Goal: Task Accomplishment & Management: Complete application form

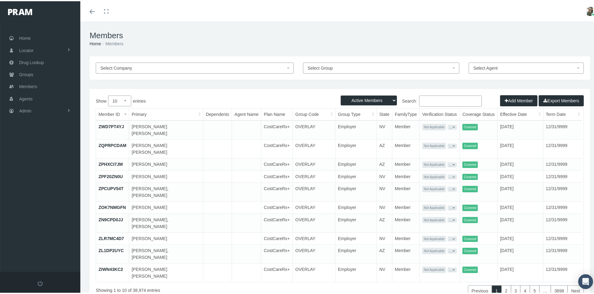
click at [425, 97] on input "Search:" at bounding box center [450, 99] width 63 height 11
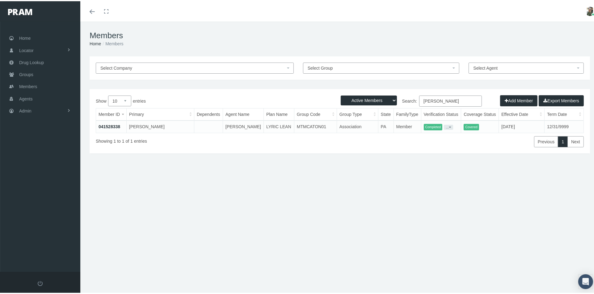
type input "jason smith"
click at [109, 126] on link "041528338" at bounding box center [109, 125] width 22 height 5
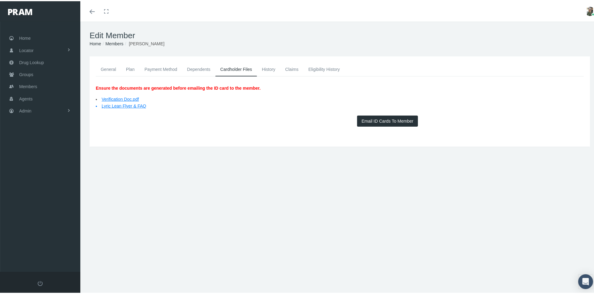
click at [108, 68] on link "General" at bounding box center [108, 68] width 25 height 14
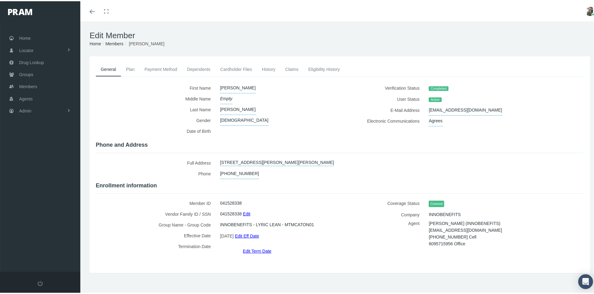
click at [268, 69] on link "History" at bounding box center [268, 68] width 23 height 14
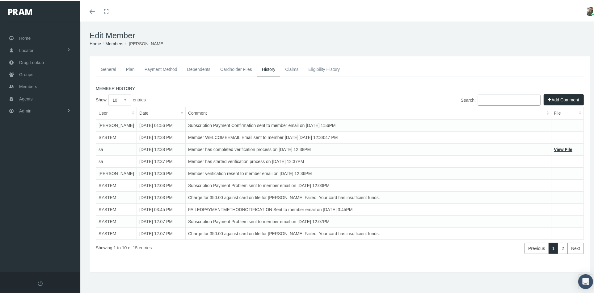
click at [291, 68] on link "Claims" at bounding box center [291, 68] width 23 height 14
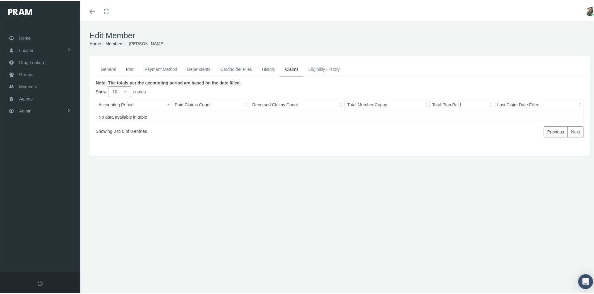
click at [310, 68] on link "Eligibility History" at bounding box center [323, 68] width 41 height 14
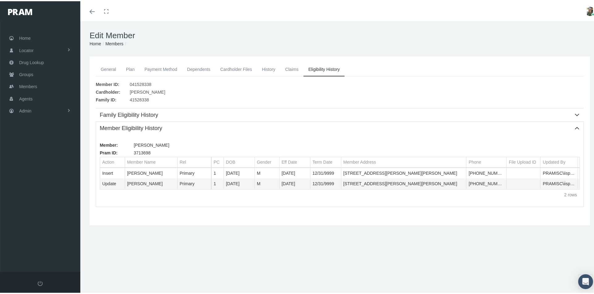
click at [244, 69] on link "Cardholder Files" at bounding box center [236, 68] width 42 height 14
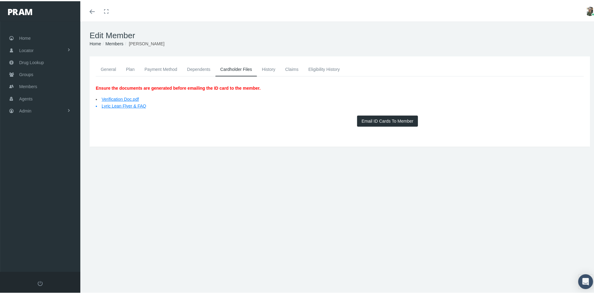
click at [106, 68] on link "General" at bounding box center [108, 68] width 25 height 14
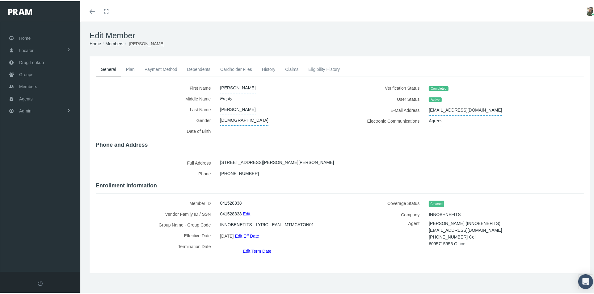
click at [131, 70] on link "Plan" at bounding box center [130, 68] width 19 height 14
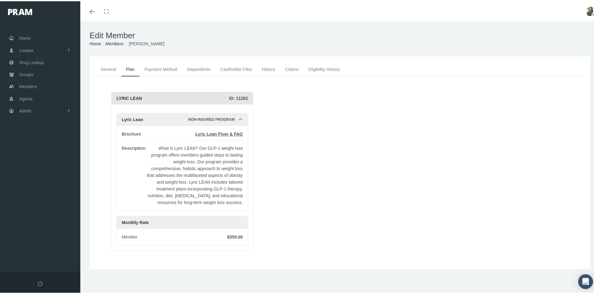
click at [152, 68] on link "Payment Method" at bounding box center [161, 68] width 43 height 14
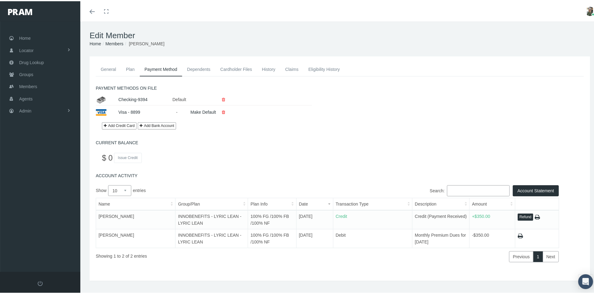
click at [199, 66] on link "Dependents" at bounding box center [198, 68] width 33 height 14
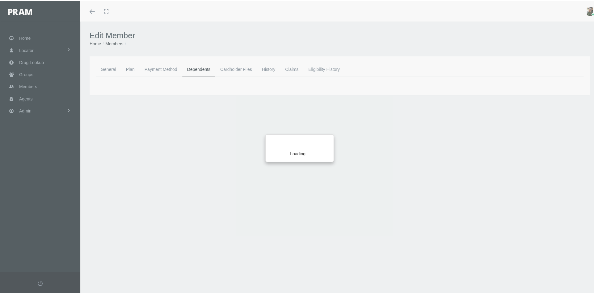
click at [174, 68] on div "Loading..." at bounding box center [297, 147] width 594 height 294
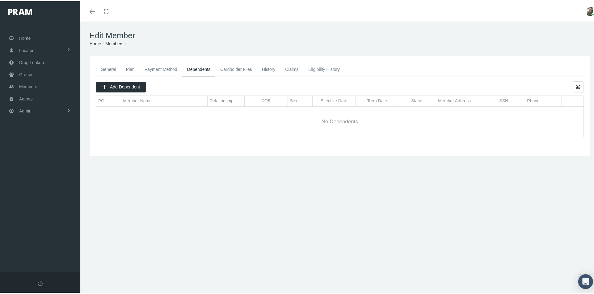
click at [160, 69] on link "Payment Method" at bounding box center [161, 68] width 43 height 14
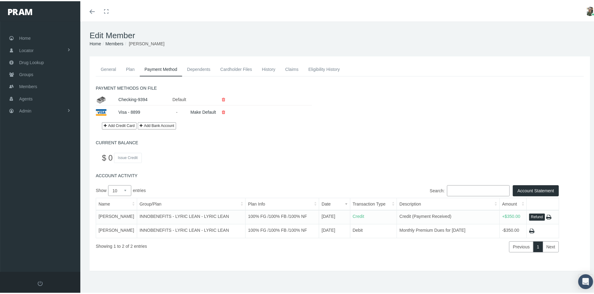
click at [112, 68] on link "General" at bounding box center [108, 68] width 25 height 14
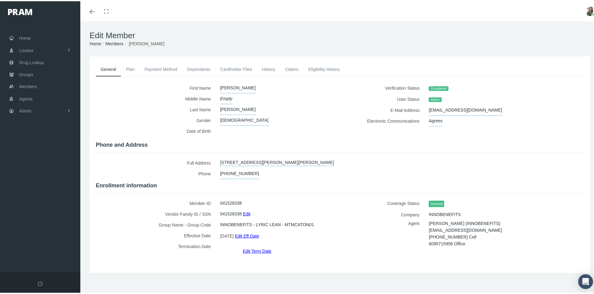
click at [129, 70] on link "Plan" at bounding box center [130, 68] width 19 height 14
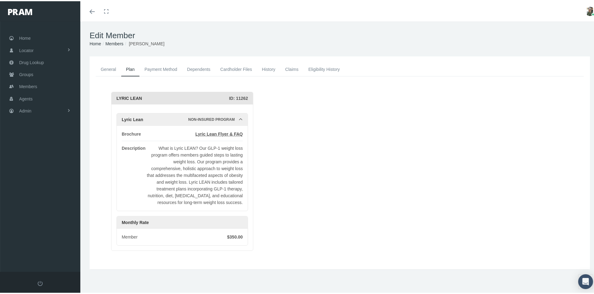
click at [152, 66] on link "Payment Method" at bounding box center [161, 68] width 43 height 14
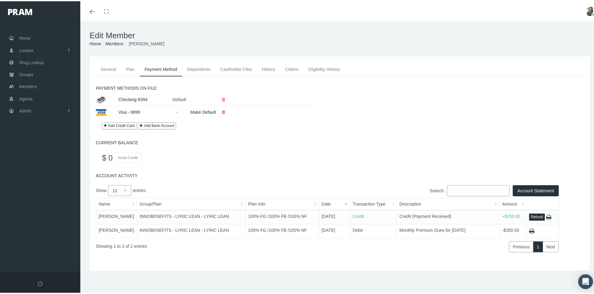
click at [106, 66] on link "General" at bounding box center [108, 68] width 25 height 14
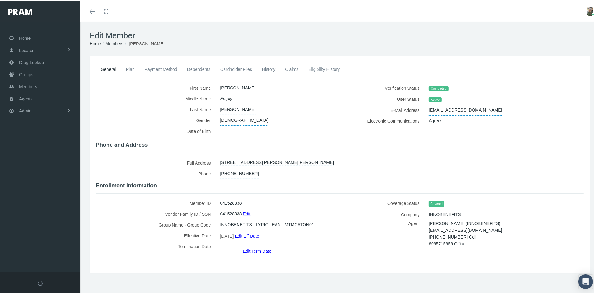
click at [125, 69] on link "Plan" at bounding box center [130, 68] width 19 height 14
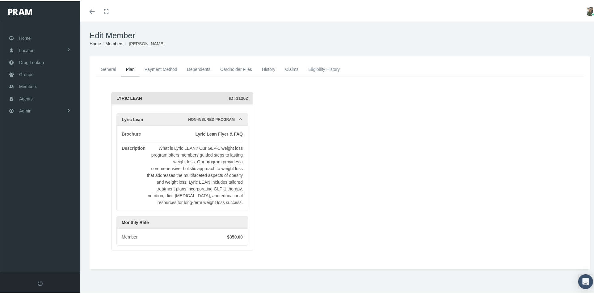
click at [195, 66] on link "Dependents" at bounding box center [198, 68] width 33 height 14
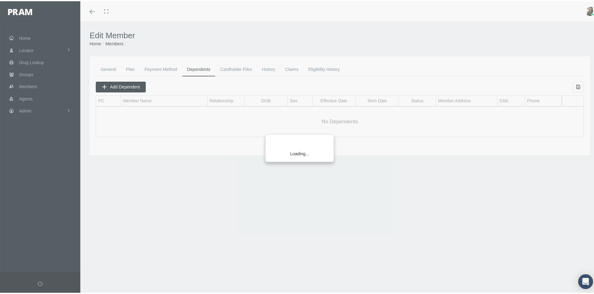
click at [227, 69] on div "Loading..." at bounding box center [297, 147] width 594 height 294
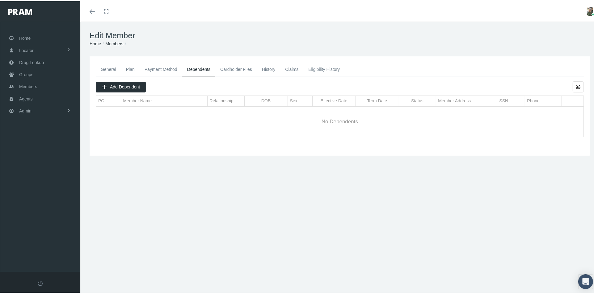
click at [109, 69] on link "General" at bounding box center [108, 68] width 25 height 14
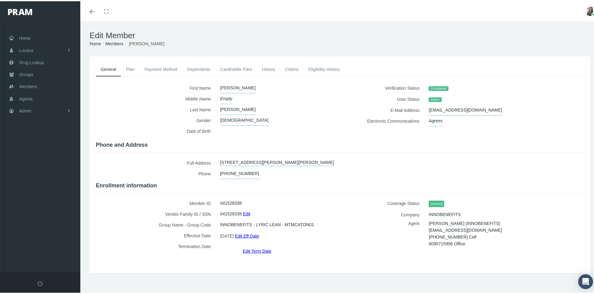
click at [136, 68] on link "Plan" at bounding box center [130, 68] width 19 height 14
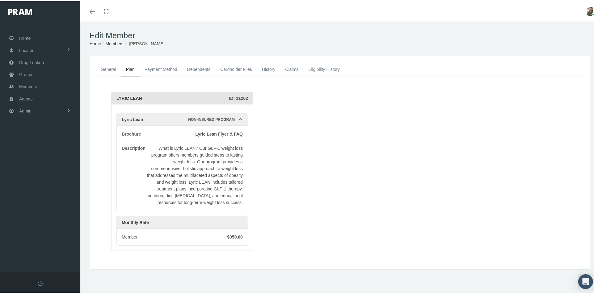
click at [152, 64] on link "Payment Method" at bounding box center [161, 68] width 43 height 14
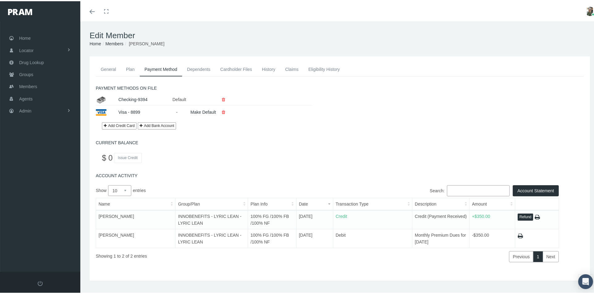
scroll to position [14, 0]
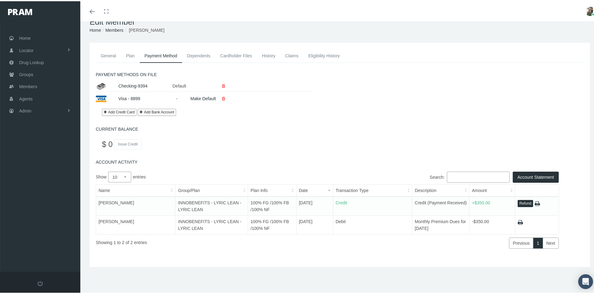
click at [106, 55] on link "General" at bounding box center [108, 55] width 25 height 14
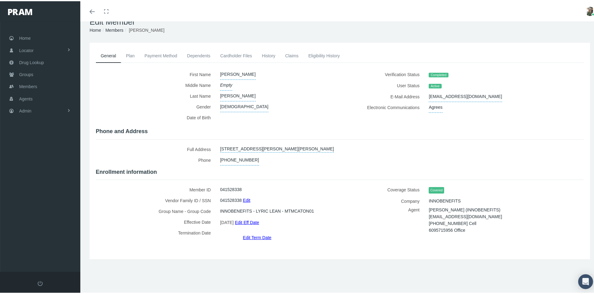
click at [127, 54] on link "Plan" at bounding box center [130, 55] width 19 height 14
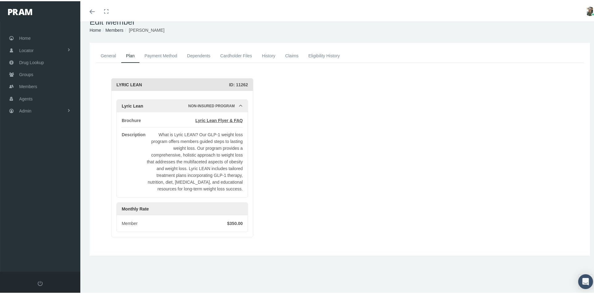
click at [108, 57] on link "General" at bounding box center [108, 55] width 25 height 14
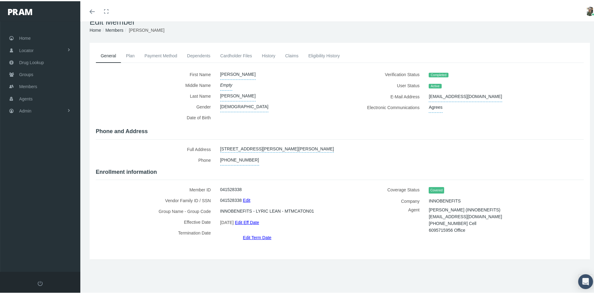
click at [149, 54] on link "Payment Method" at bounding box center [161, 55] width 43 height 14
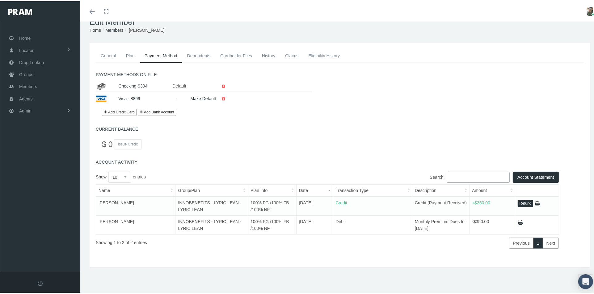
click at [105, 54] on link "General" at bounding box center [108, 55] width 25 height 14
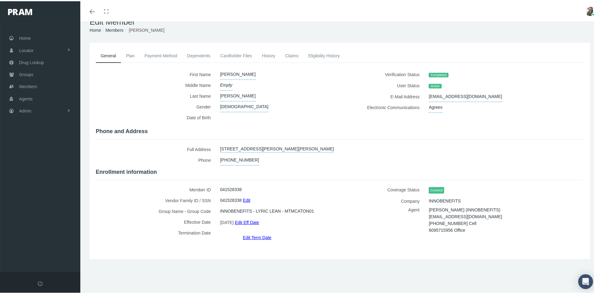
click at [158, 56] on link "Payment Method" at bounding box center [161, 55] width 43 height 14
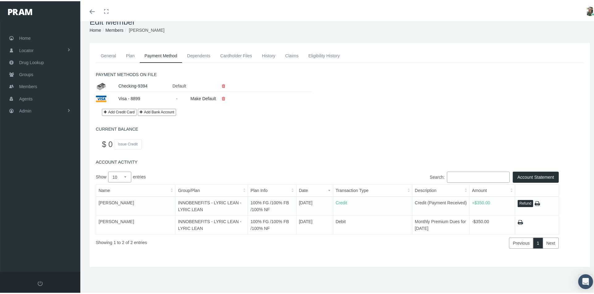
click at [130, 53] on link "Plan" at bounding box center [130, 55] width 19 height 14
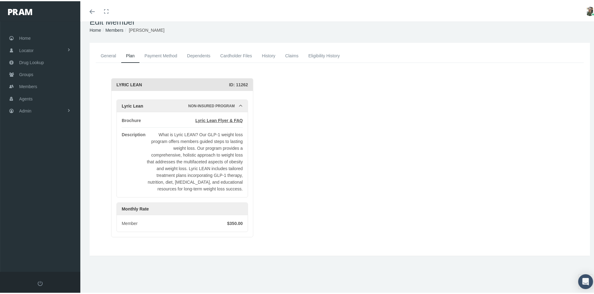
click at [156, 55] on link "Payment Method" at bounding box center [161, 55] width 43 height 14
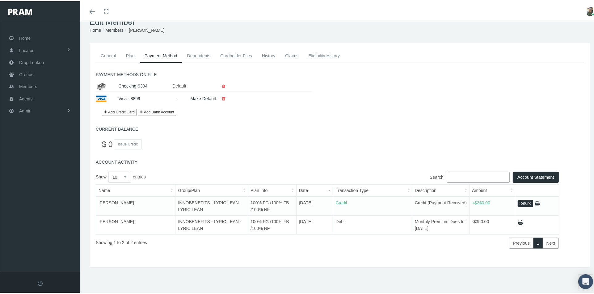
click at [188, 56] on link "Dependents" at bounding box center [198, 55] width 33 height 14
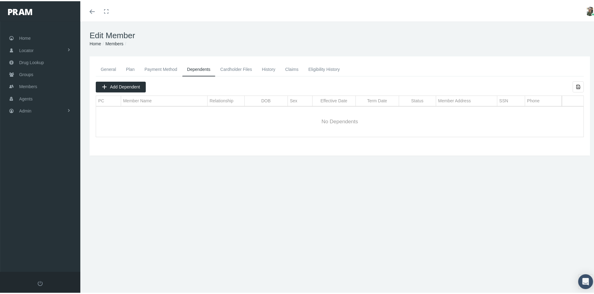
click at [112, 69] on link "General" at bounding box center [108, 68] width 25 height 14
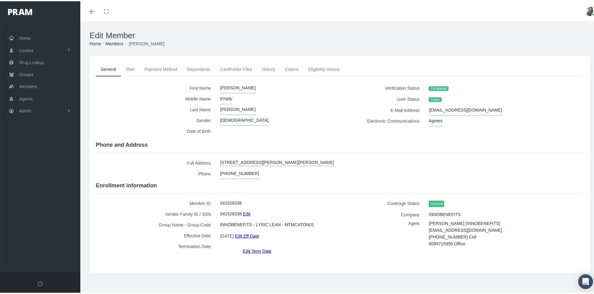
click at [135, 68] on link "Plan" at bounding box center [130, 68] width 19 height 14
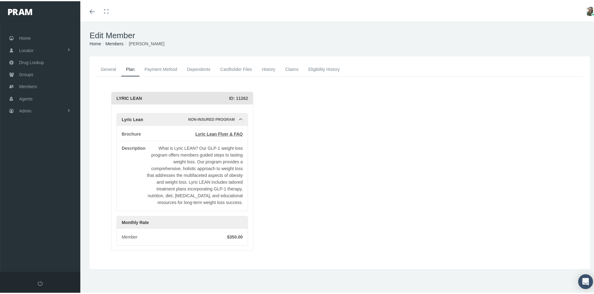
click at [111, 69] on link "General" at bounding box center [108, 68] width 25 height 14
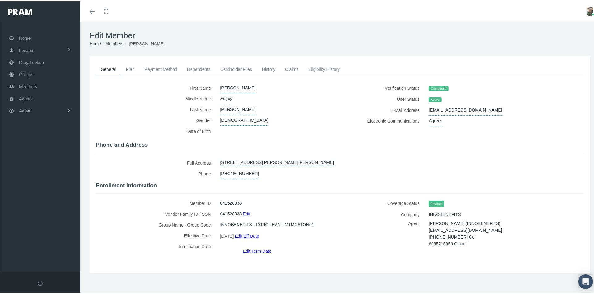
click at [169, 67] on link "Payment Method" at bounding box center [161, 68] width 43 height 14
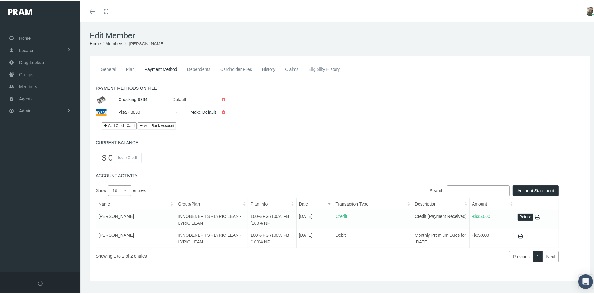
click at [103, 67] on link "General" at bounding box center [108, 68] width 25 height 14
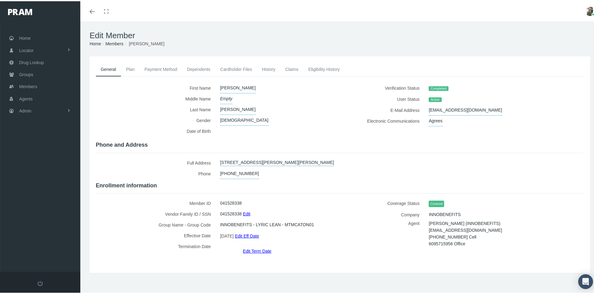
click at [157, 69] on link "Payment Method" at bounding box center [161, 68] width 43 height 14
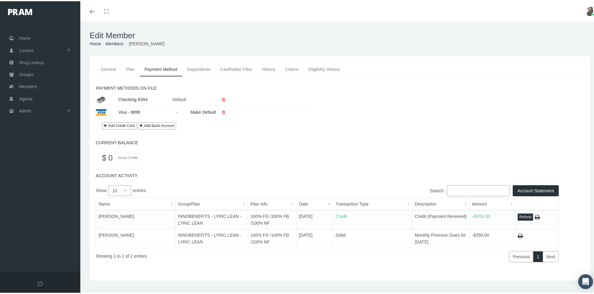
click at [109, 68] on link "General" at bounding box center [108, 68] width 25 height 14
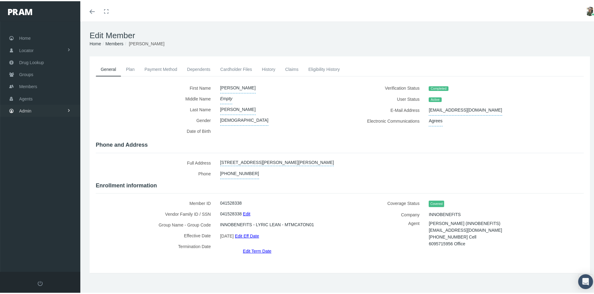
click at [23, 109] on span "Admin" at bounding box center [25, 110] width 12 height 12
click at [35, 83] on span "Members" at bounding box center [28, 86] width 18 height 12
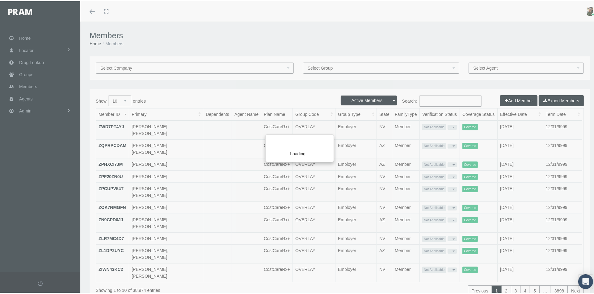
click at [433, 100] on div "Loading..." at bounding box center [297, 147] width 594 height 294
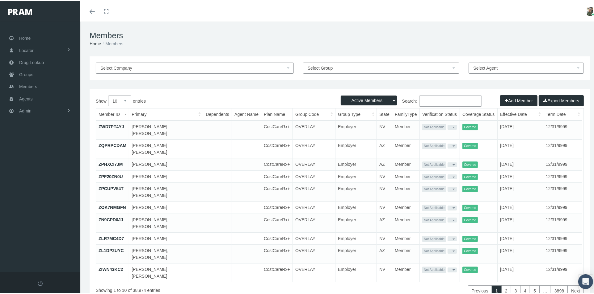
click at [440, 101] on input "Search:" at bounding box center [450, 99] width 63 height 11
paste input "12179"
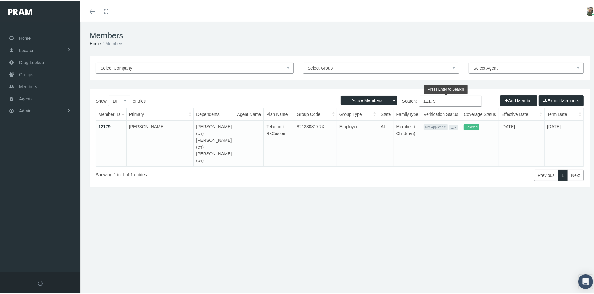
type input "12179"
click at [108, 123] on link "12179" at bounding box center [104, 125] width 12 height 5
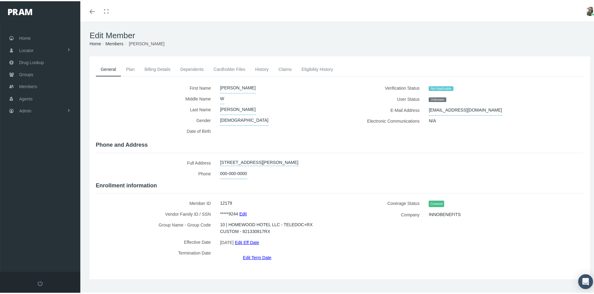
click at [91, 10] on icon "Toggle menubar" at bounding box center [92, 11] width 5 height 4
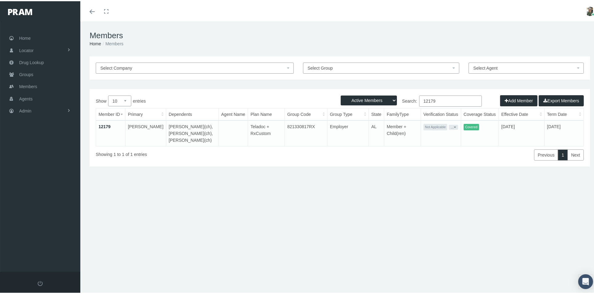
click at [436, 101] on input "12179" at bounding box center [450, 99] width 63 height 11
type input "1"
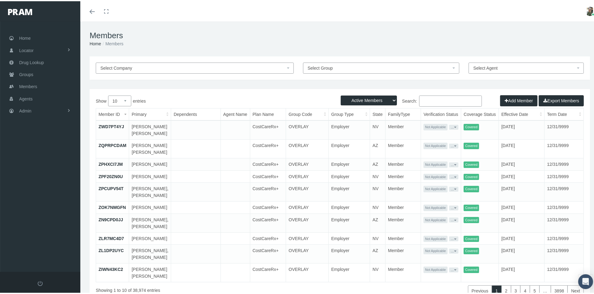
drag, startPoint x: 435, startPoint y: 101, endPoint x: 424, endPoint y: 98, distance: 11.4
click at [424, 98] on input "Search:" at bounding box center [450, 99] width 63 height 11
paste input "F03324554"
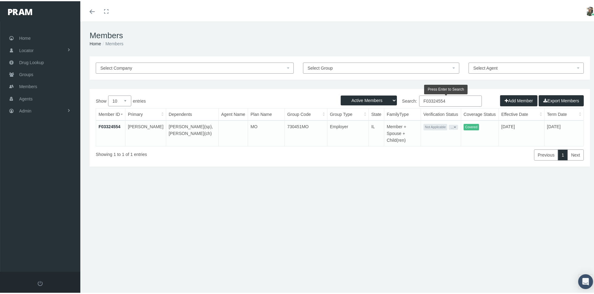
type input "F03324554"
click at [110, 123] on link "F03324554" at bounding box center [109, 125] width 22 height 5
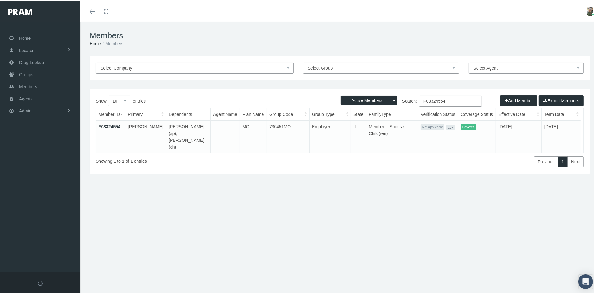
click at [449, 101] on input "F03324554" at bounding box center [450, 99] width 63 height 11
type input "F"
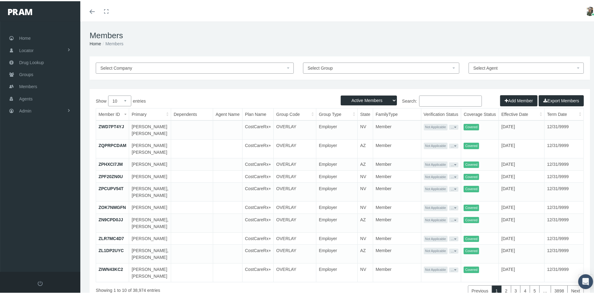
drag, startPoint x: 436, startPoint y: 100, endPoint x: 424, endPoint y: 102, distance: 11.9
click at [424, 102] on input "Search:" at bounding box center [450, 99] width 63 height 11
paste input "12400"
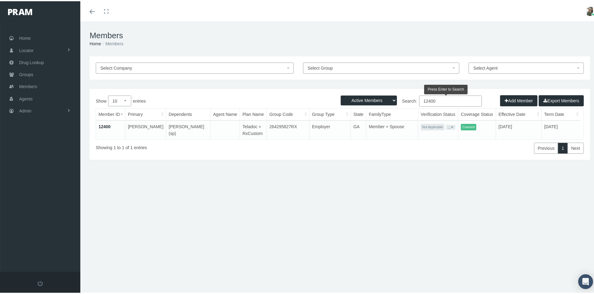
type input "12400"
click at [106, 125] on link "12400" at bounding box center [104, 125] width 12 height 5
click at [443, 101] on input "12400" at bounding box center [450, 99] width 63 height 11
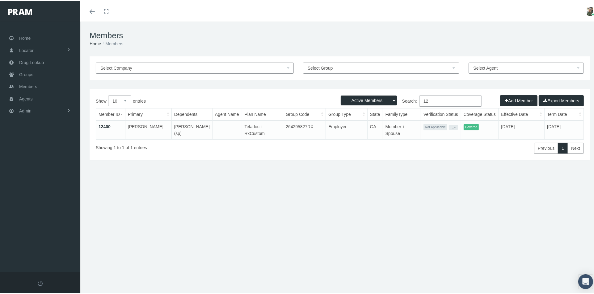
type input "1"
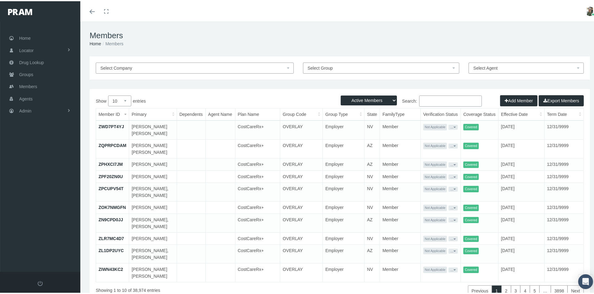
drag, startPoint x: 429, startPoint y: 101, endPoint x: 418, endPoint y: 98, distance: 11.5
click at [419, 98] on input "Search:" at bounding box center [450, 99] width 63 height 11
paste input "041257857"
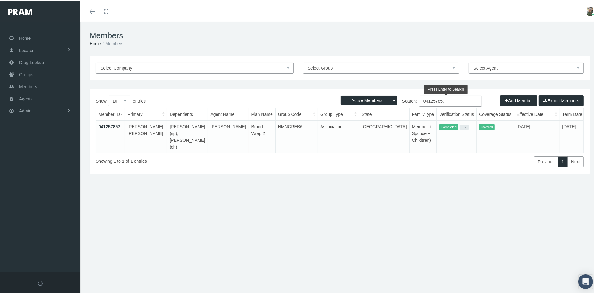
type input "041257857"
click at [112, 127] on link "041257857" at bounding box center [109, 125] width 22 height 5
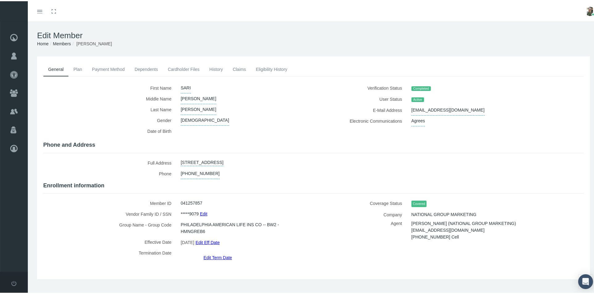
click at [143, 69] on link "Dependents" at bounding box center [146, 68] width 33 height 14
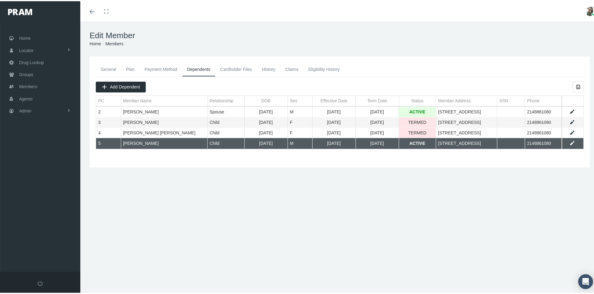
click at [279, 142] on td "08/14/1999" at bounding box center [265, 142] width 43 height 10
click at [569, 142] on link "Data grid" at bounding box center [572, 143] width 6 height 6
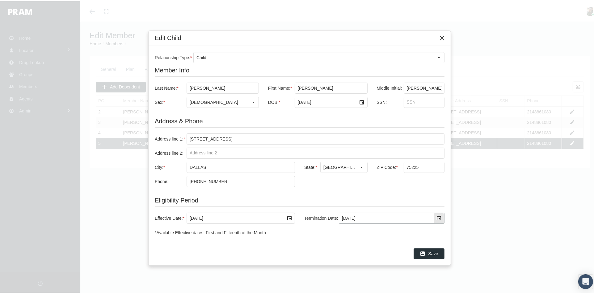
click at [377, 219] on input "[DATE]" at bounding box center [386, 217] width 94 height 10
type input "1"
type input "9/30/2025"
click at [436, 252] on span "Save" at bounding box center [433, 252] width 10 height 5
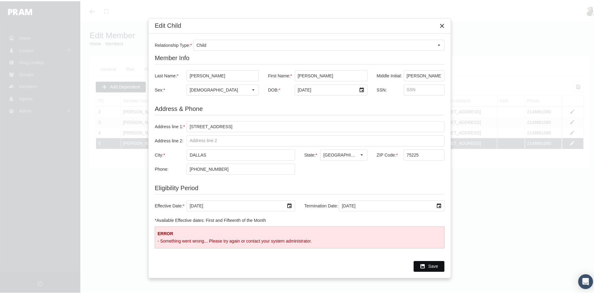
click at [430, 266] on span "Save" at bounding box center [433, 265] width 10 height 5
click at [443, 25] on icon "Close" at bounding box center [442, 25] width 6 height 6
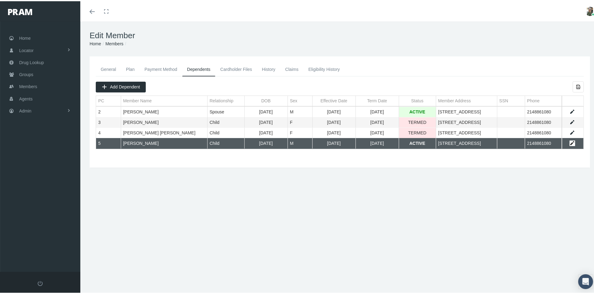
click at [569, 140] on link "Data grid" at bounding box center [572, 143] width 6 height 6
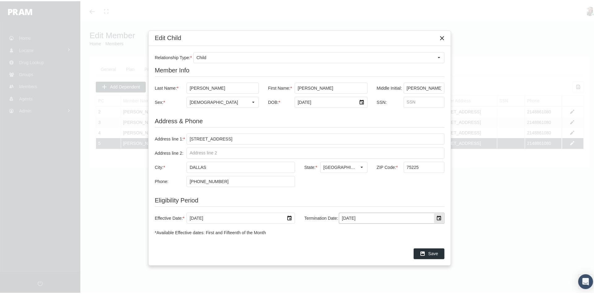
click at [435, 220] on div "Select" at bounding box center [439, 217] width 10 height 10
type input "1"
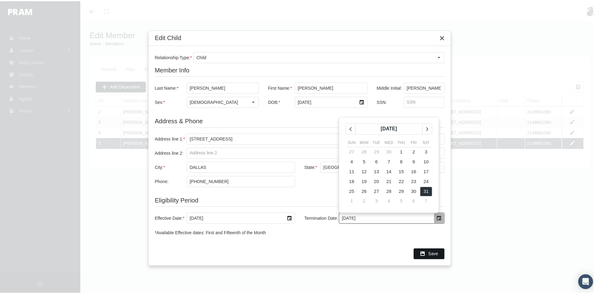
type input "9/30/2025"
click at [431, 252] on span "Save" at bounding box center [433, 252] width 10 height 5
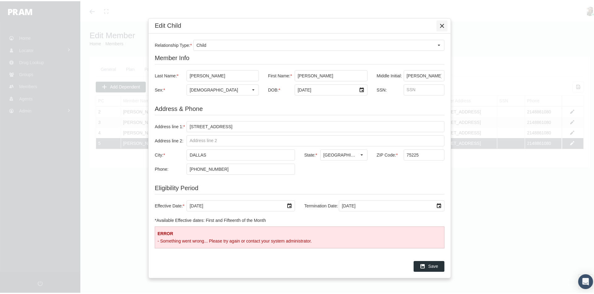
click at [440, 28] on div "Close" at bounding box center [441, 24] width 10 height 10
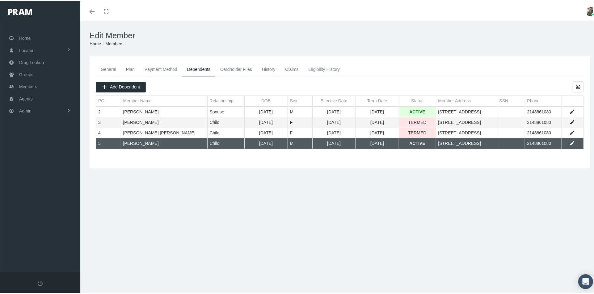
click at [111, 66] on link "General" at bounding box center [108, 68] width 25 height 14
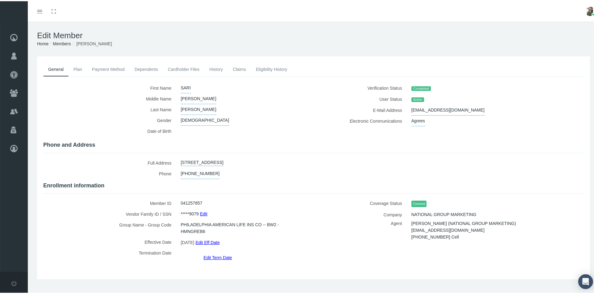
click at [411, 108] on span "[EMAIL_ADDRESS][DOMAIN_NAME]" at bounding box center [447, 109] width 73 height 11
drag, startPoint x: 451, startPoint y: 108, endPoint x: 398, endPoint y: 122, distance: 55.2
click at [397, 122] on div "Verification Status Completed User Status Active E-Mail Address [EMAIL_ADDRESS]…" at bounding box center [450, 109] width 275 height 56
click at [127, 183] on h4 "Enrollment information" at bounding box center [313, 184] width 540 height 7
click at [201, 200] on div "041257857" at bounding box center [242, 202] width 133 height 11
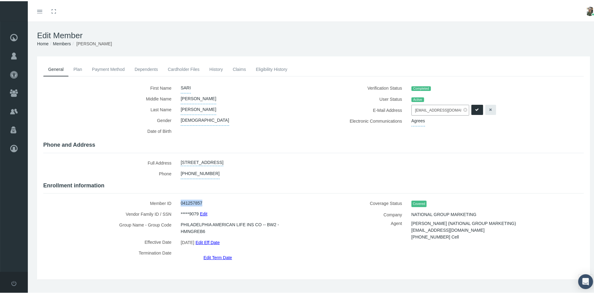
drag, startPoint x: 201, startPoint y: 197, endPoint x: 179, endPoint y: 199, distance: 21.4
click at [177, 200] on div "041257857" at bounding box center [242, 202] width 133 height 11
copy span "041257857"
click at [155, 65] on link "Dependents" at bounding box center [146, 68] width 33 height 14
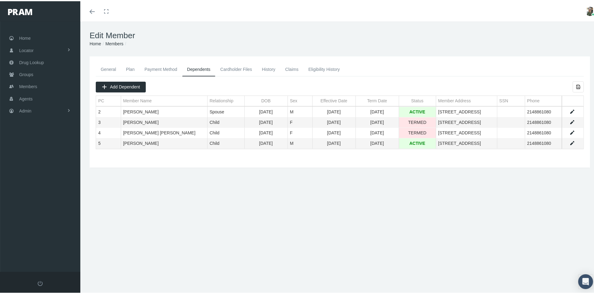
click at [130, 184] on div "General Plan Payment Method Dependents Cardholder Files History" at bounding box center [339, 132] width 519 height 154
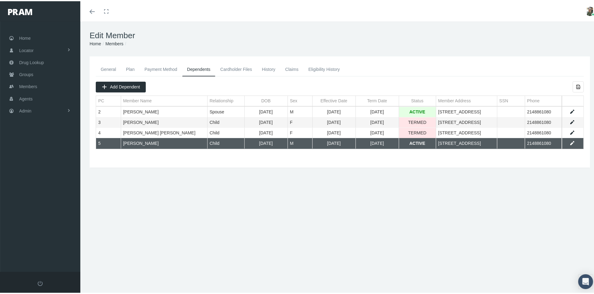
click at [275, 143] on td "08/14/1999" at bounding box center [265, 142] width 43 height 10
click at [569, 143] on link "Data grid" at bounding box center [572, 143] width 6 height 6
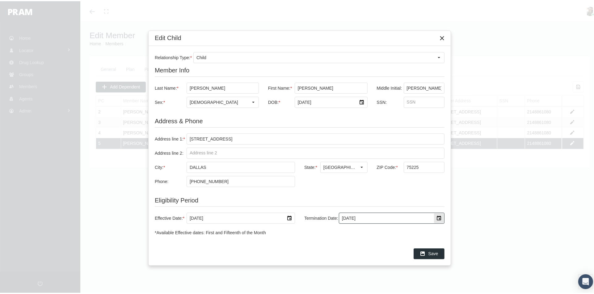
drag, startPoint x: 364, startPoint y: 214, endPoint x: 314, endPoint y: 211, distance: 50.7
click at [314, 211] on div "Effective Date: * 10/1/2019 Termination Date: 12/31/2039" at bounding box center [300, 217] width 290 height 23
type input "9/30/2025"
click at [433, 254] on span "Save" at bounding box center [433, 252] width 10 height 5
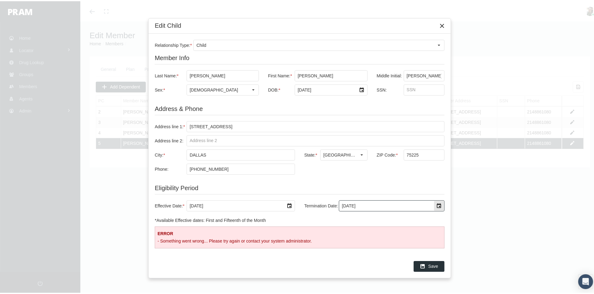
click at [367, 207] on input "9/30/2025" at bounding box center [386, 205] width 94 height 10
drag, startPoint x: 367, startPoint y: 207, endPoint x: 293, endPoint y: 208, distance: 74.1
click at [293, 208] on div "Effective Date: * 10/1/2019 Termination Date: 9/30/2025" at bounding box center [300, 204] width 290 height 11
click at [440, 24] on icon "Close" at bounding box center [442, 25] width 6 height 6
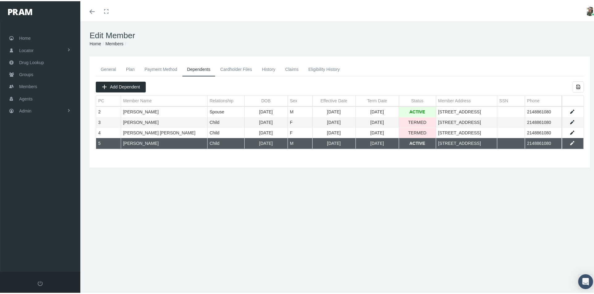
click at [197, 208] on div "General Plan Payment Method Dependents Cardholder Files History" at bounding box center [339, 132] width 519 height 154
click at [23, 81] on span "Members" at bounding box center [28, 86] width 18 height 12
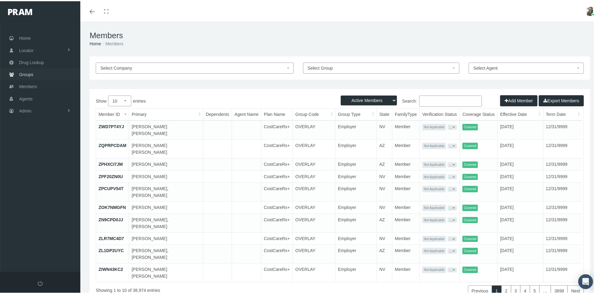
click at [33, 70] on span "Groups" at bounding box center [26, 74] width 14 height 12
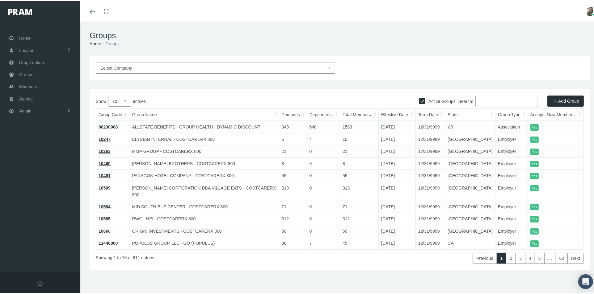
click at [161, 69] on span "Select Company" at bounding box center [213, 67] width 226 height 7
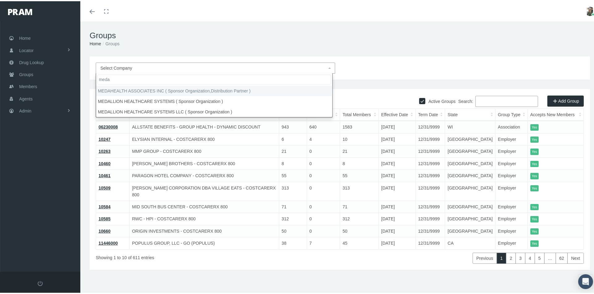
type input "meda"
select select "9152"
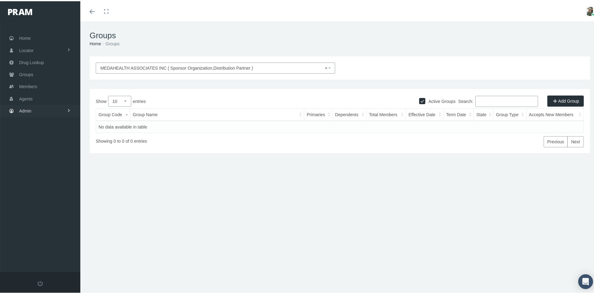
click at [24, 110] on span "Admin" at bounding box center [25, 110] width 12 height 12
click at [44, 192] on span "Companies" at bounding box center [36, 192] width 22 height 10
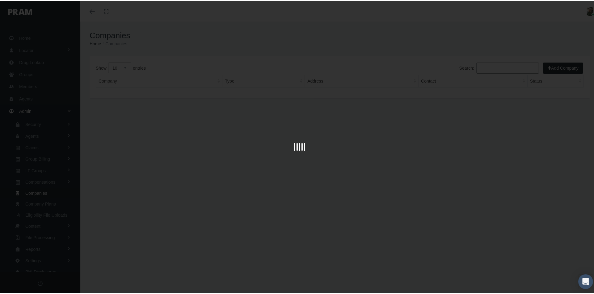
scroll to position [2, 0]
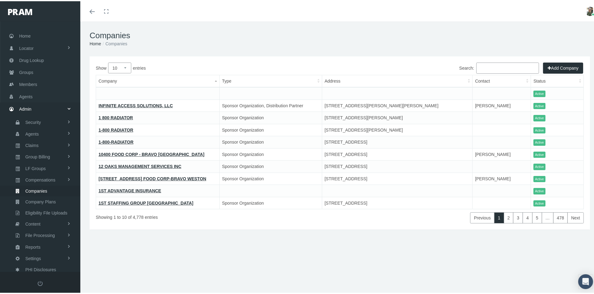
click at [483, 70] on input "Search:" at bounding box center [507, 66] width 63 height 11
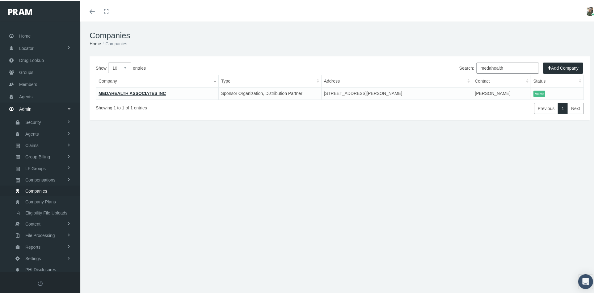
type input "medahealth"
click at [145, 93] on link "MEDAHEALTH ASSOCIATES INC" at bounding box center [131, 92] width 67 height 5
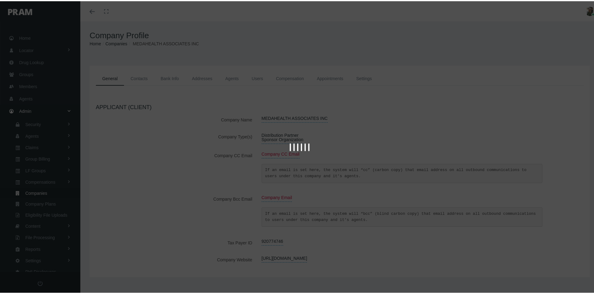
scroll to position [2, 0]
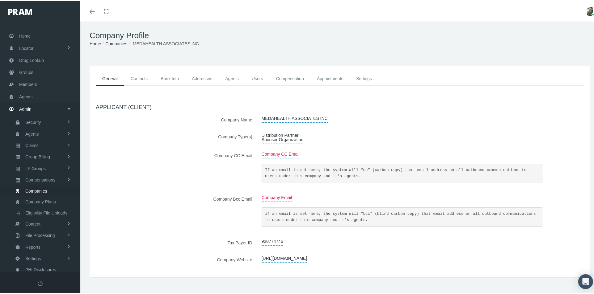
click at [230, 77] on link "Agents" at bounding box center [232, 78] width 27 height 14
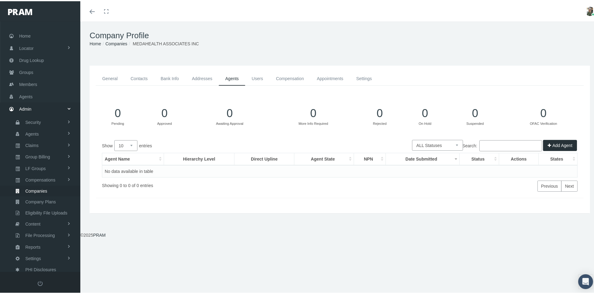
click at [293, 76] on link "Compensation" at bounding box center [289, 78] width 41 height 14
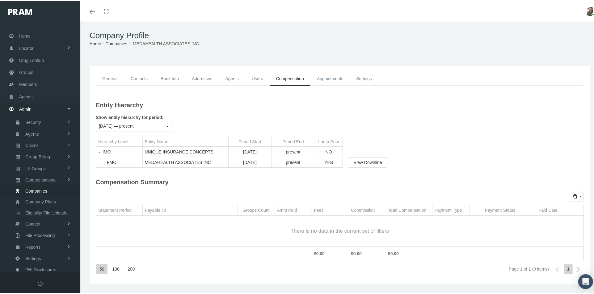
click at [314, 75] on link "Appointments" at bounding box center [330, 78] width 40 height 14
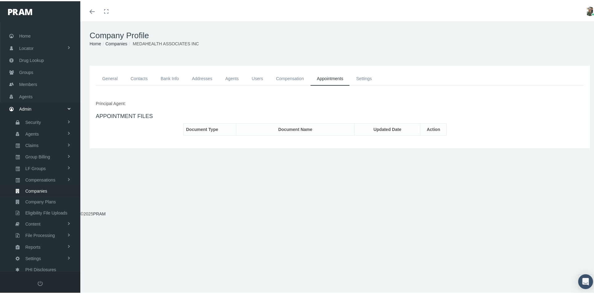
click at [359, 80] on link "Settings" at bounding box center [363, 78] width 29 height 14
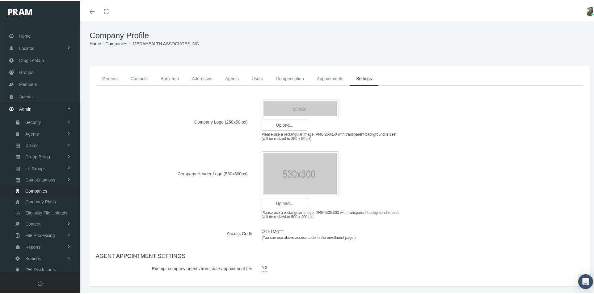
click at [139, 76] on link "Contacts" at bounding box center [139, 78] width 30 height 14
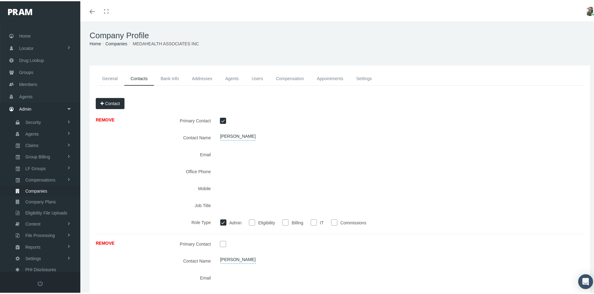
click at [177, 76] on link "Bank Info" at bounding box center [169, 78] width 31 height 14
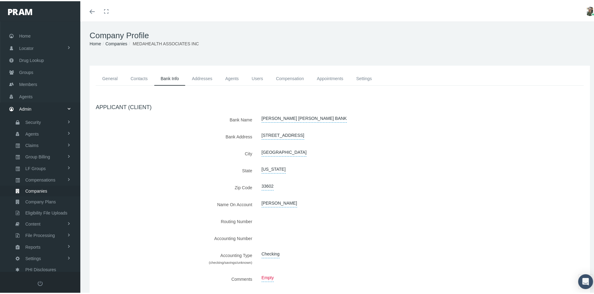
click at [203, 78] on link "Addresses" at bounding box center [201, 78] width 33 height 14
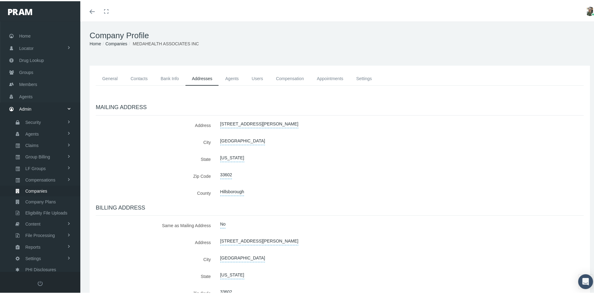
click at [231, 78] on link "Agents" at bounding box center [232, 78] width 27 height 14
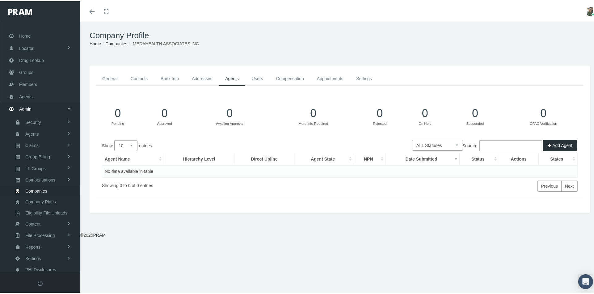
click at [257, 77] on link "Users" at bounding box center [257, 78] width 24 height 14
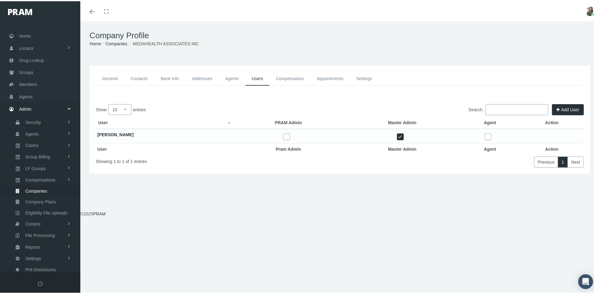
click at [109, 76] on link "General" at bounding box center [110, 78] width 28 height 14
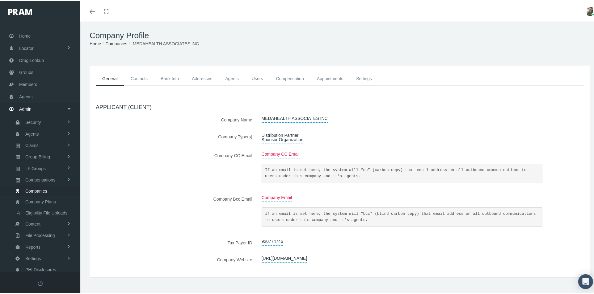
click at [145, 77] on link "Contacts" at bounding box center [139, 78] width 30 height 14
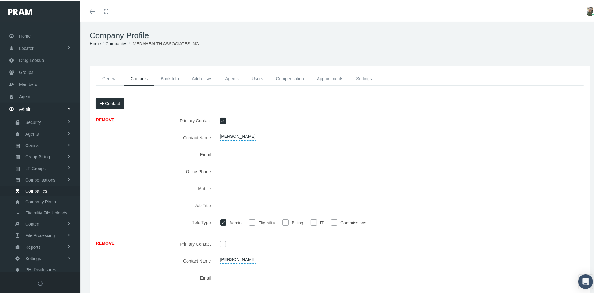
click at [332, 32] on h1 "Company Profile" at bounding box center [340, 35] width 500 height 10
click at [231, 78] on link "Agents" at bounding box center [232, 78] width 27 height 14
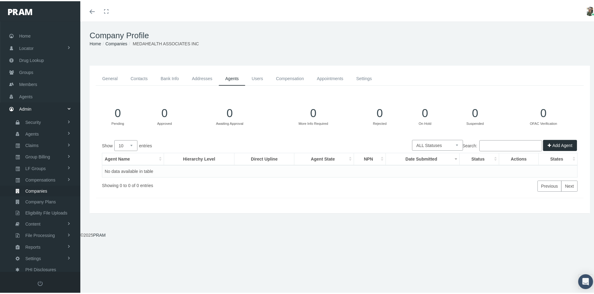
click at [260, 77] on link "Users" at bounding box center [257, 78] width 24 height 14
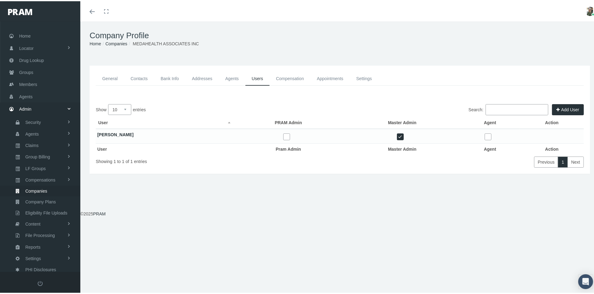
click at [294, 74] on link "Compensation" at bounding box center [289, 78] width 41 height 14
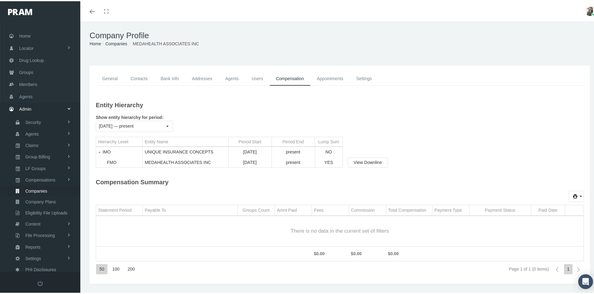
click at [322, 79] on link "Appointments" at bounding box center [330, 78] width 40 height 14
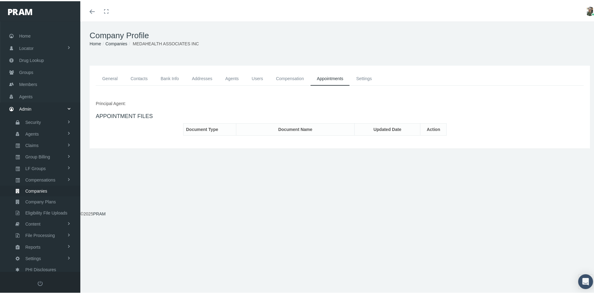
click at [369, 77] on link "Settings" at bounding box center [363, 78] width 29 height 14
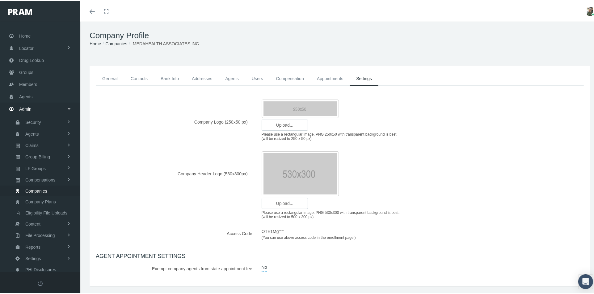
click at [111, 77] on link "General" at bounding box center [110, 78] width 28 height 14
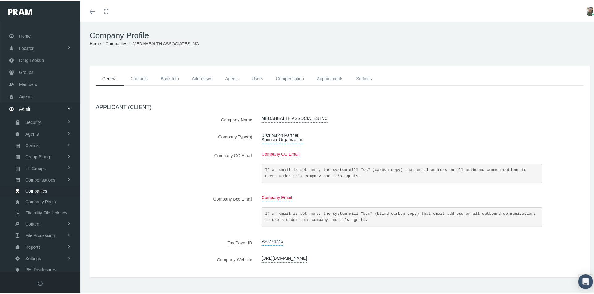
click at [142, 77] on link "Contacts" at bounding box center [139, 78] width 30 height 14
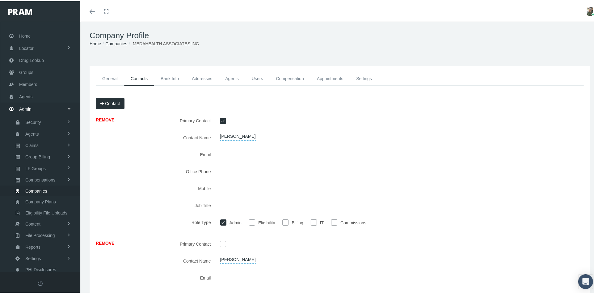
click at [167, 77] on link "Bank Info" at bounding box center [169, 78] width 31 height 14
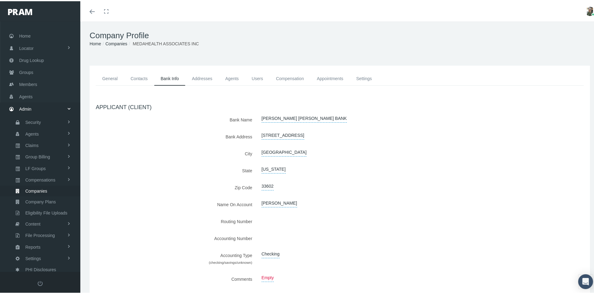
click at [259, 75] on link "Users" at bounding box center [257, 78] width 24 height 14
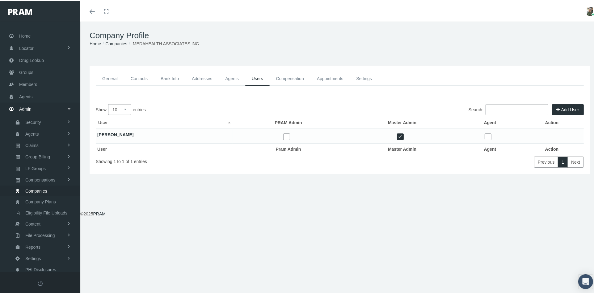
click at [295, 77] on link "Compensation" at bounding box center [289, 78] width 41 height 14
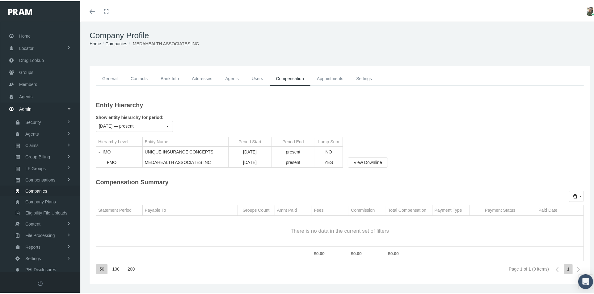
click at [112, 78] on link "General" at bounding box center [110, 78] width 28 height 14
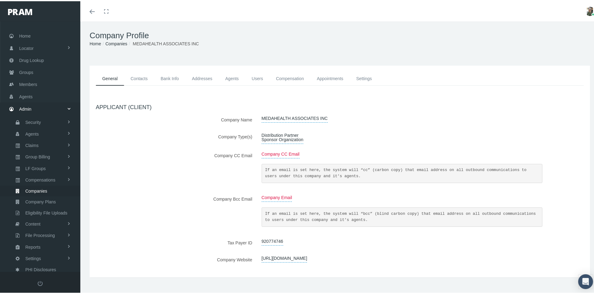
click at [134, 119] on label "Company Name" at bounding box center [174, 118] width 166 height 11
click at [232, 77] on link "Agents" at bounding box center [232, 78] width 27 height 14
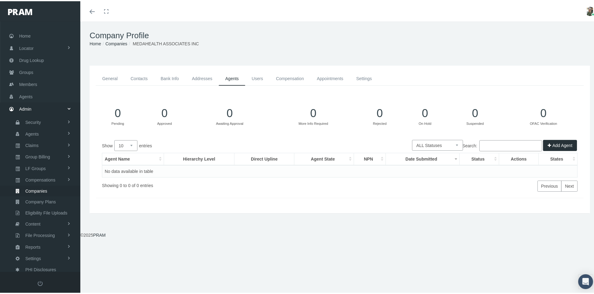
click at [259, 80] on link "Users" at bounding box center [257, 78] width 24 height 14
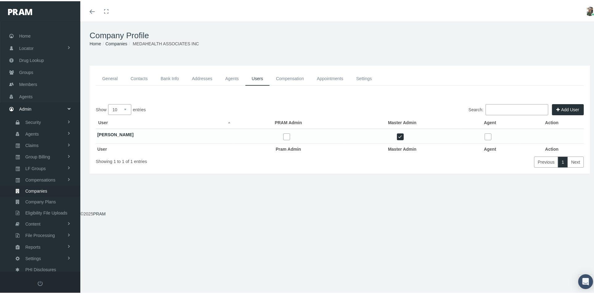
click at [291, 77] on link "Compensation" at bounding box center [289, 78] width 41 height 14
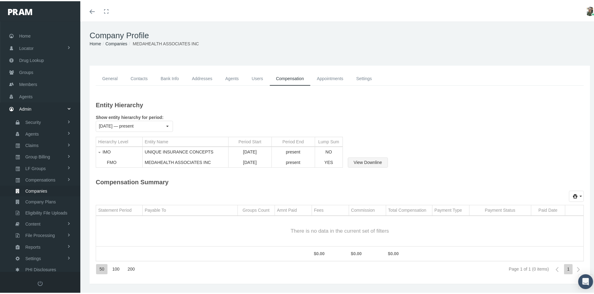
click at [373, 162] on span "View Downline" at bounding box center [367, 161] width 28 height 5
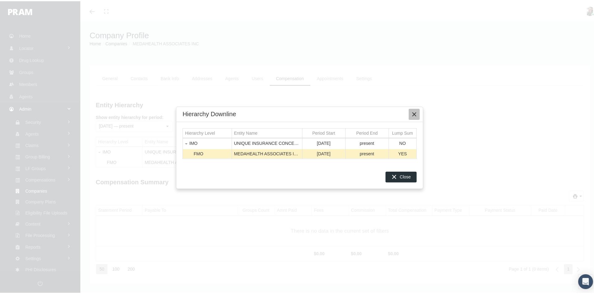
click at [415, 115] on icon "Close" at bounding box center [414, 114] width 6 height 6
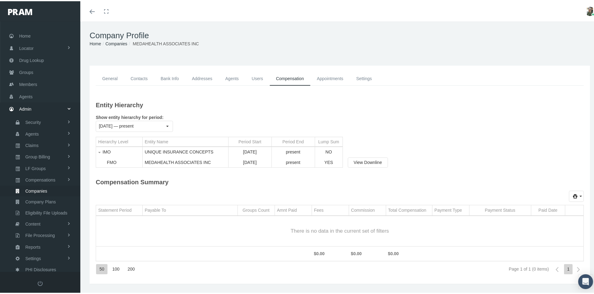
click at [397, 5] on div "Toggle menubar Toggle fullscreen Profile Logout" at bounding box center [339, 10] width 509 height 20
click at [105, 77] on link "General" at bounding box center [110, 78] width 28 height 14
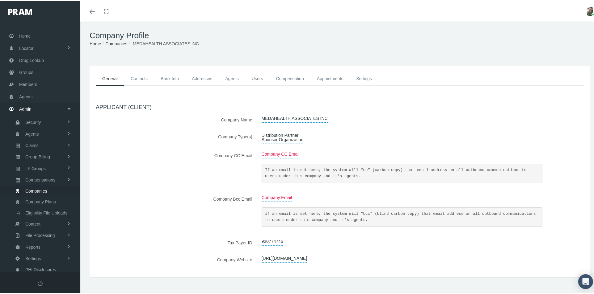
click at [136, 76] on link "Contacts" at bounding box center [139, 78] width 30 height 14
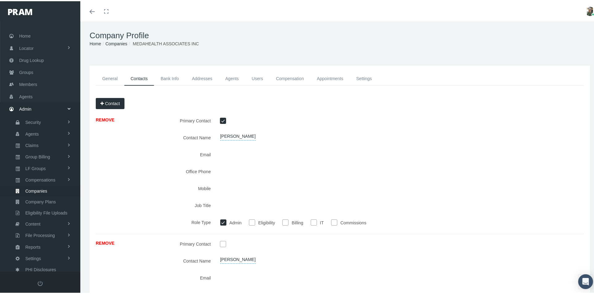
click at [172, 78] on link "Bank Info" at bounding box center [169, 78] width 31 height 14
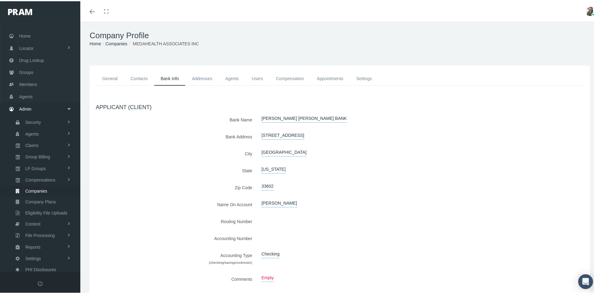
click at [203, 77] on link "Addresses" at bounding box center [201, 78] width 33 height 14
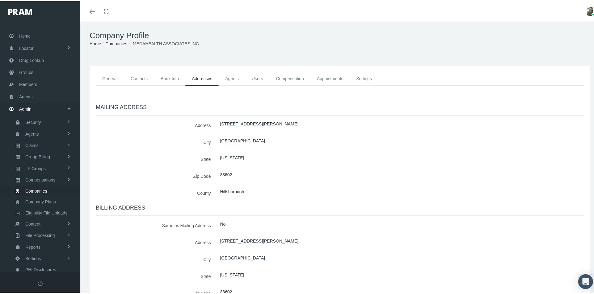
click at [234, 76] on link "Agents" at bounding box center [232, 78] width 27 height 14
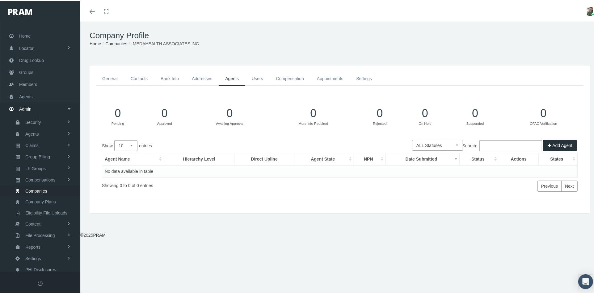
click at [254, 77] on link "Users" at bounding box center [257, 78] width 24 height 14
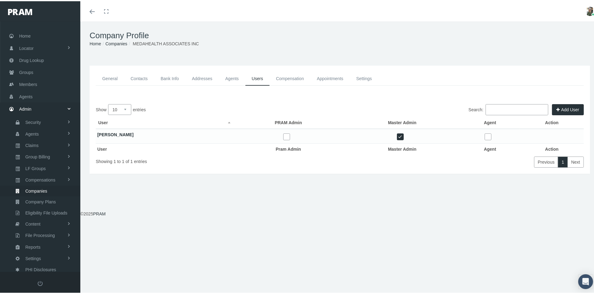
click at [286, 75] on link "Compensation" at bounding box center [289, 78] width 41 height 14
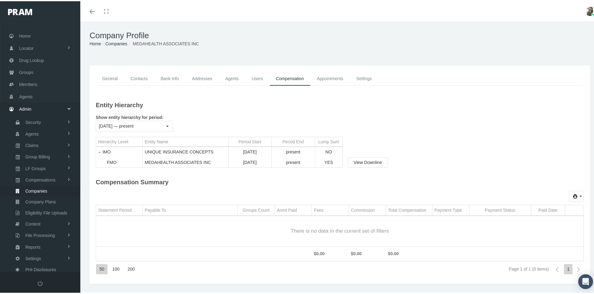
click at [320, 77] on link "Appointments" at bounding box center [330, 78] width 40 height 14
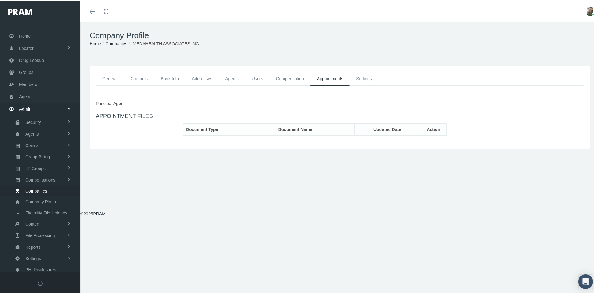
click at [231, 78] on link "Agents" at bounding box center [232, 78] width 27 height 14
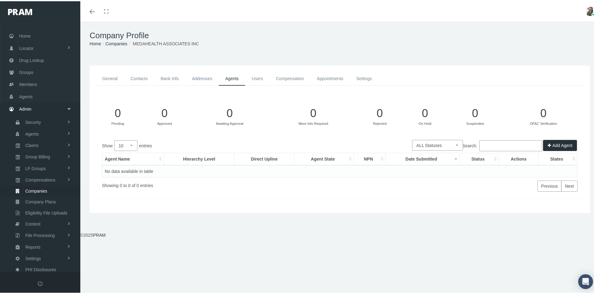
click at [172, 77] on link "Bank Info" at bounding box center [169, 78] width 31 height 14
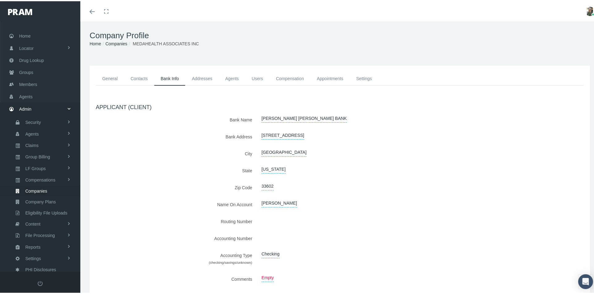
click at [145, 76] on link "Contacts" at bounding box center [139, 78] width 30 height 14
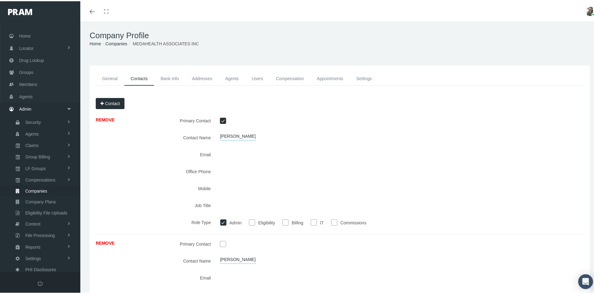
click at [477, 4] on div "Toggle menubar Toggle fullscreen Profile Logout" at bounding box center [339, 10] width 509 height 20
click at [209, 77] on link "Addresses" at bounding box center [201, 78] width 33 height 14
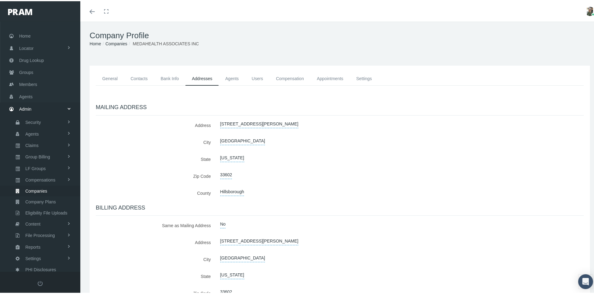
click at [260, 78] on link "Users" at bounding box center [257, 78] width 24 height 14
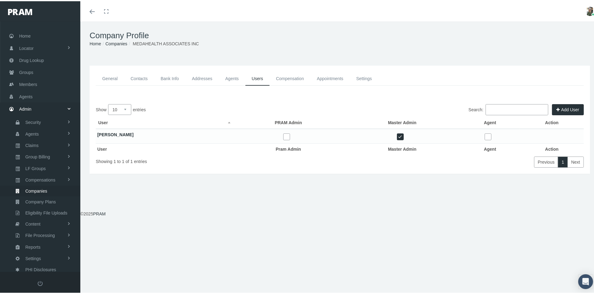
click at [276, 77] on link "Compensation" at bounding box center [289, 78] width 41 height 14
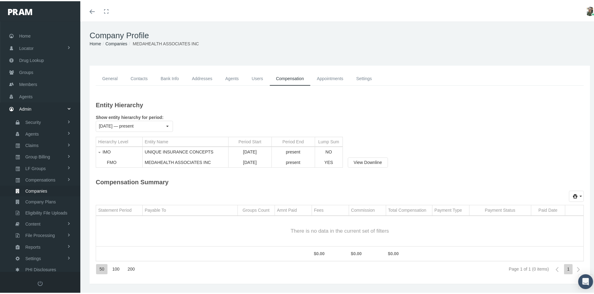
drag, startPoint x: 110, startPoint y: 76, endPoint x: 197, endPoint y: 111, distance: 93.5
click at [110, 76] on link "General" at bounding box center [110, 78] width 28 height 14
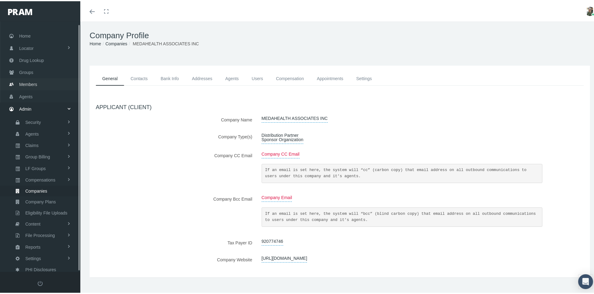
click at [27, 79] on span "Members" at bounding box center [28, 83] width 18 height 12
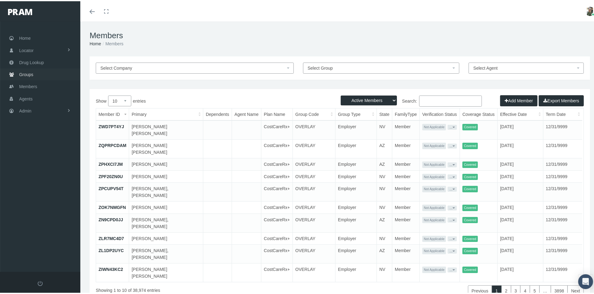
click at [41, 73] on link "Groups" at bounding box center [40, 73] width 80 height 12
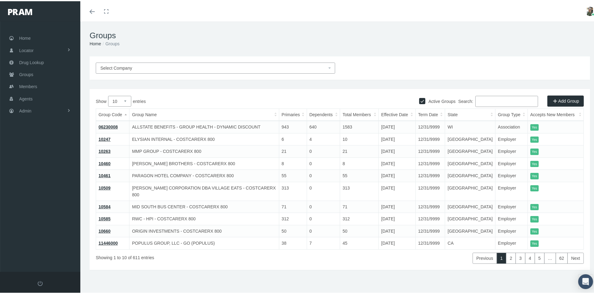
click at [481, 103] on input "Search:" at bounding box center [506, 100] width 63 height 11
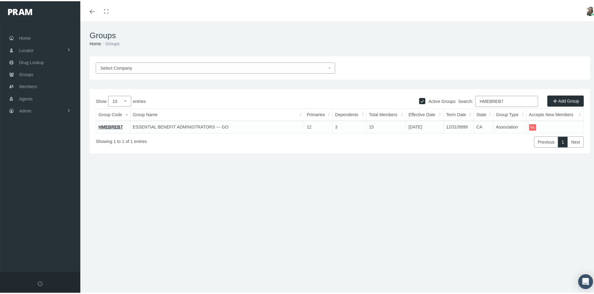
type input "HMEBREB7"
click at [107, 126] on link "HMEBREB7" at bounding box center [110, 125] width 24 height 5
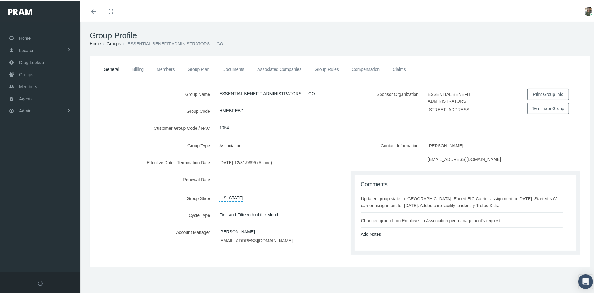
click at [170, 69] on link "Members" at bounding box center [165, 68] width 31 height 14
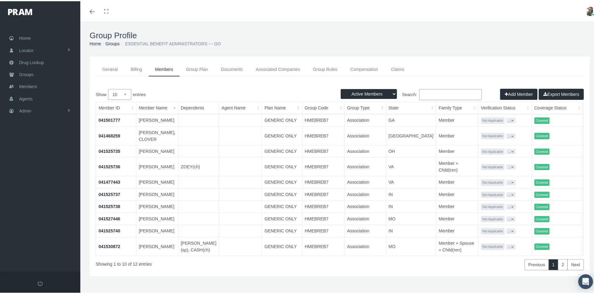
click at [508, 94] on button "Add Member" at bounding box center [518, 93] width 37 height 11
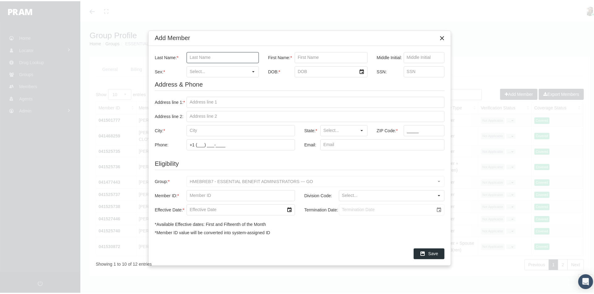
click at [221, 57] on input "Last Name: *" at bounding box center [223, 56] width 72 height 10
type input "HARBOUR"
type input "[PERSON_NAME]"
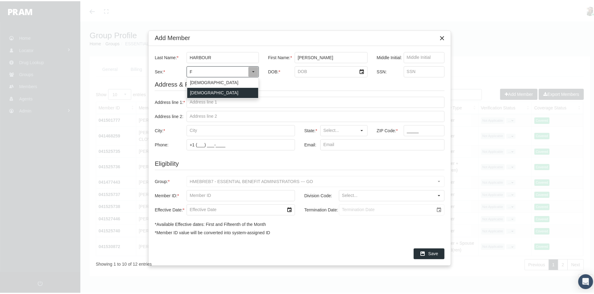
click at [197, 90] on div "[DEMOGRAPHIC_DATA]" at bounding box center [222, 92] width 71 height 10
type input "[DEMOGRAPHIC_DATA]"
click at [302, 72] on input "DOB: *" at bounding box center [326, 70] width 62 height 10
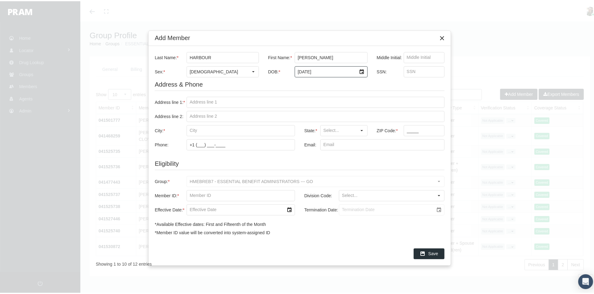
type input "[DATE]"
click at [408, 71] on input "SSN:" at bounding box center [424, 70] width 40 height 10
type input "507192969"
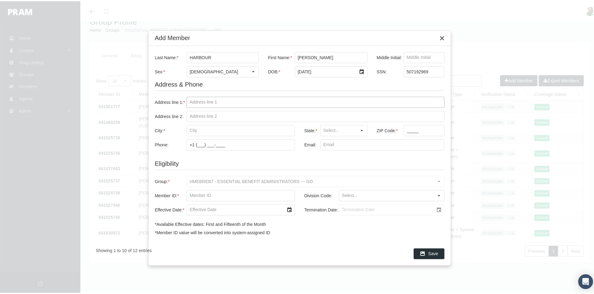
click at [205, 102] on input "Address line 1: *" at bounding box center [315, 101] width 257 height 10
type input "1355 WESTERN AVE"
type input "APT44"
type input "CHILLICOTHE"
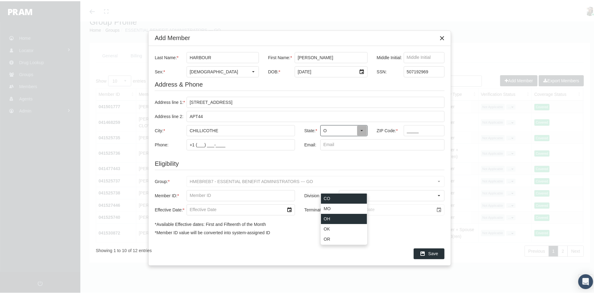
click at [336, 213] on div "OH" at bounding box center [344, 218] width 46 height 10
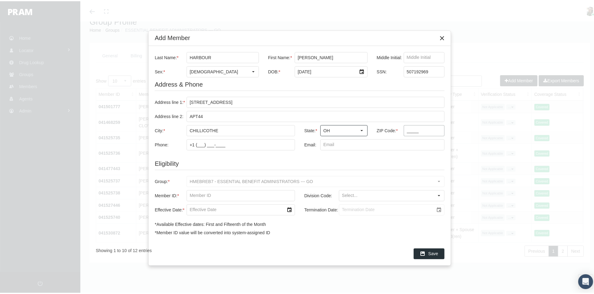
type input "OH"
click at [406, 128] on input "_____" at bounding box center [424, 129] width 40 height 10
type input "45601"
click at [323, 146] on input "Email:" at bounding box center [381, 144] width 123 height 10
type input "J"
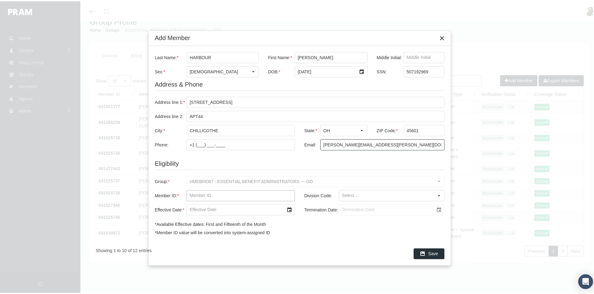
type input "[PERSON_NAME][EMAIL_ADDRESS][PERSON_NAME][DOMAIN_NAME]"
click at [212, 197] on input "Member ID: *" at bounding box center [241, 195] width 108 height 10
drag, startPoint x: 430, startPoint y: 70, endPoint x: 403, endPoint y: 77, distance: 27.0
click at [403, 77] on div "Last Name: * HARBOUR First Name: * KATRINA Middle Initial: Sex: * Female DOB: *…" at bounding box center [300, 136] width 290 height 170
click at [193, 194] on input "Member ID: *" at bounding box center [241, 195] width 108 height 10
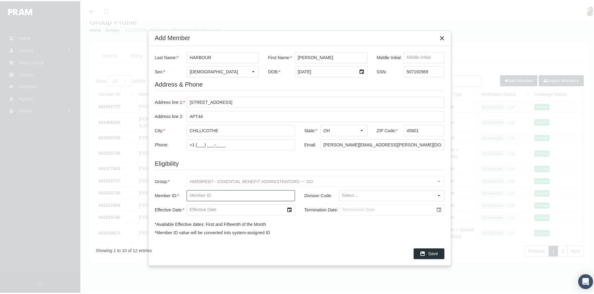
paste input "507192969"
type input "507192969"
click at [348, 193] on input "Division Code:" at bounding box center [386, 195] width 94 height 10
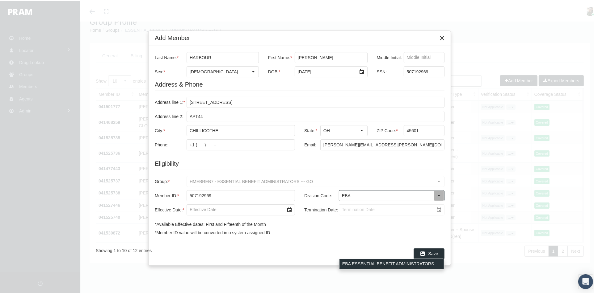
click at [355, 258] on div "EBA ESSENTIAL BENEFIT ADMINISTRATORS" at bounding box center [391, 263] width 104 height 10
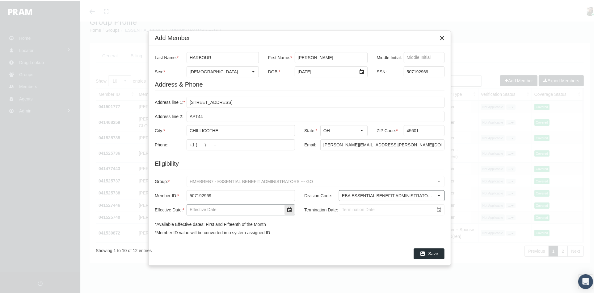
type input "EBA ESSENTIAL BENEFIT ADMINISTRATORS"
click at [238, 212] on input "Effective Date: *" at bounding box center [235, 209] width 97 height 10
type input "11/1/2025"
type input "[DATE]"
click at [428, 253] on span "Save" at bounding box center [433, 252] width 10 height 5
